Goal: Information Seeking & Learning: Find specific fact

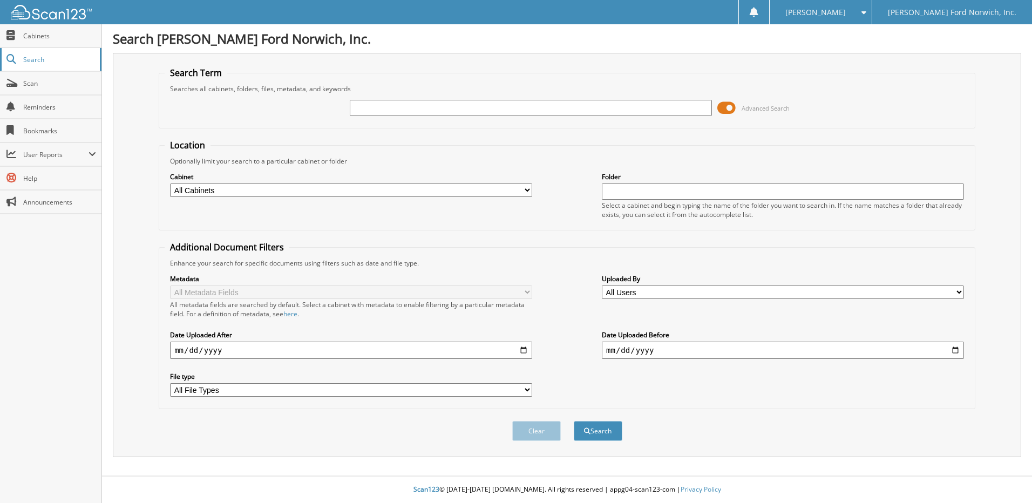
click at [50, 53] on link "Search" at bounding box center [50, 59] width 101 height 23
click at [366, 108] on input "text" at bounding box center [531, 108] width 362 height 16
type input "CD4880"
click at [573, 421] on button "Search" at bounding box center [597, 431] width 49 height 20
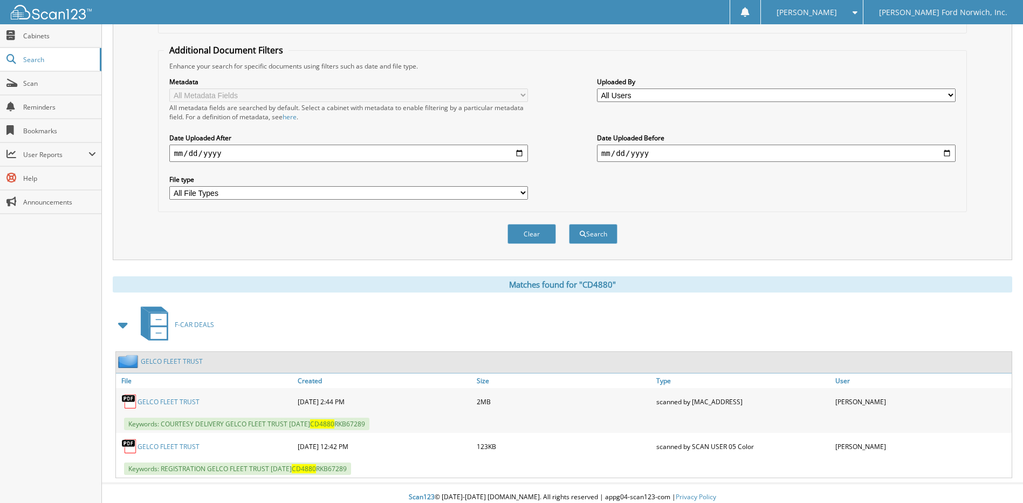
scroll to position [205, 0]
